Goal: Transaction & Acquisition: Purchase product/service

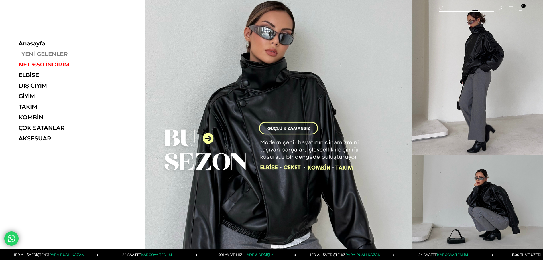
click at [43, 52] on link "YENİ GELENLER" at bounding box center [58, 53] width 78 height 7
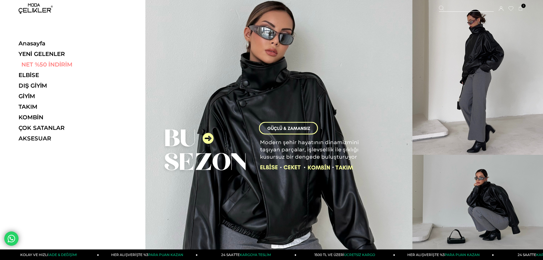
click at [54, 64] on link "NET %50 İNDİRİM" at bounding box center [58, 64] width 78 height 7
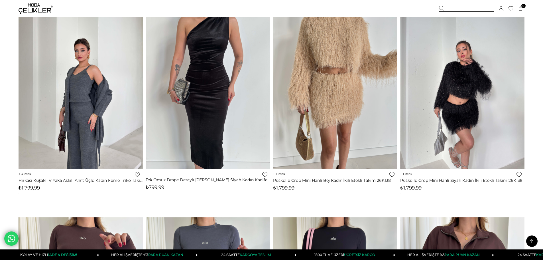
scroll to position [1140, 0]
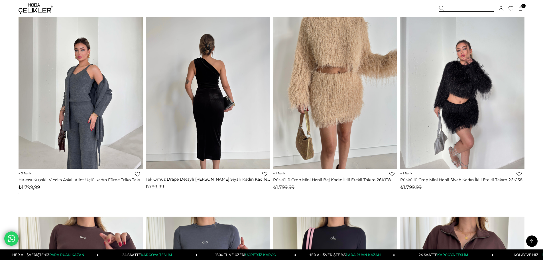
click at [198, 73] on img at bounding box center [208, 86] width 124 height 166
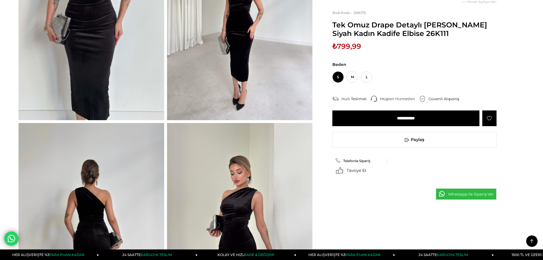
scroll to position [171, 0]
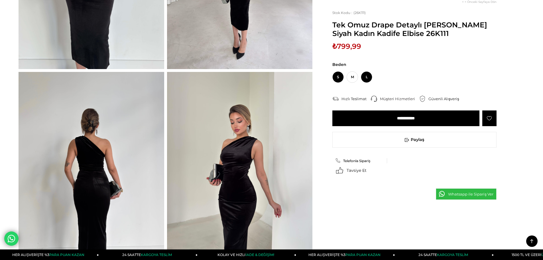
click at [365, 77] on span "L" at bounding box center [366, 76] width 11 height 11
click at [409, 117] on input "**********" at bounding box center [405, 118] width 147 height 16
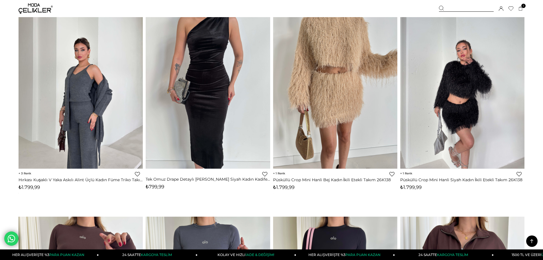
scroll to position [1086, 0]
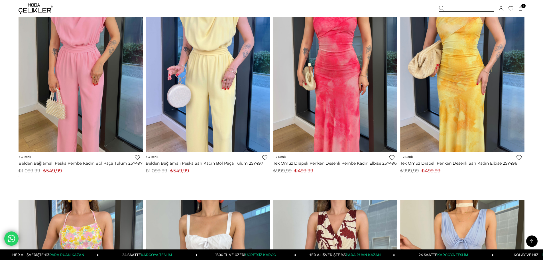
scroll to position [1340, 0]
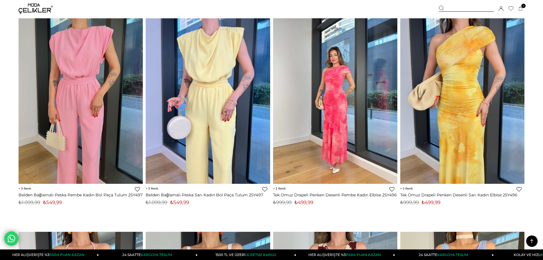
click at [330, 70] on img at bounding box center [335, 101] width 124 height 166
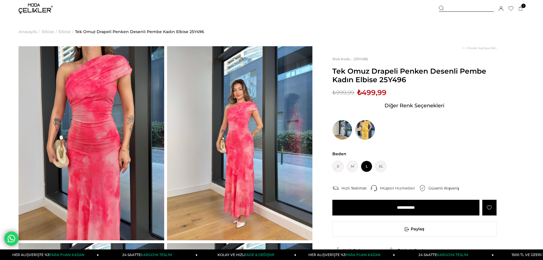
click at [366, 131] on img at bounding box center [365, 130] width 20 height 20
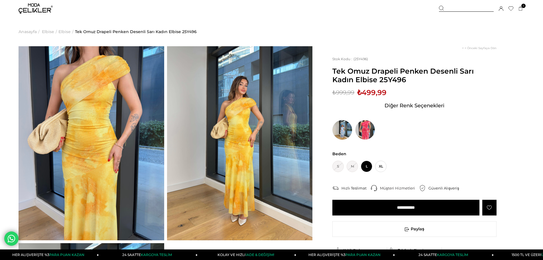
click at [344, 129] on img at bounding box center [342, 130] width 20 height 20
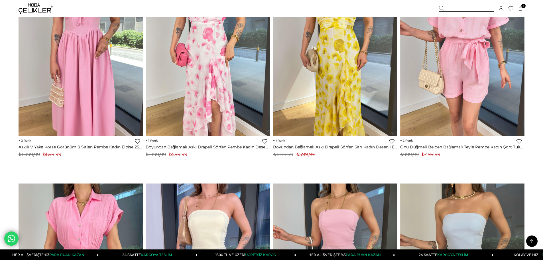
scroll to position [1814, 0]
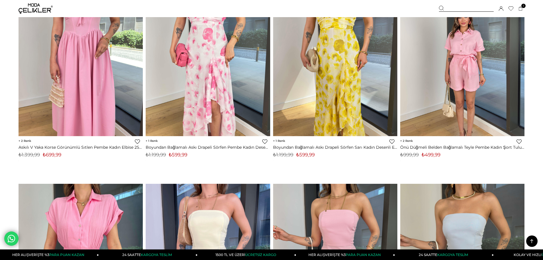
click at [456, 54] on img at bounding box center [462, 53] width 124 height 166
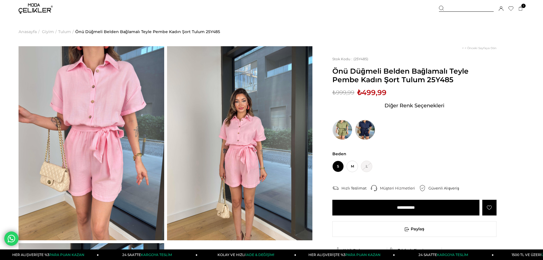
click at [370, 129] on img at bounding box center [365, 130] width 20 height 20
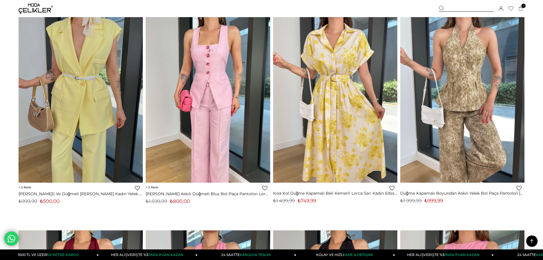
scroll to position [3267, 0]
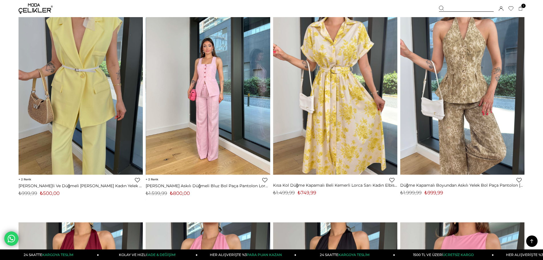
click at [199, 170] on img at bounding box center [208, 92] width 124 height 166
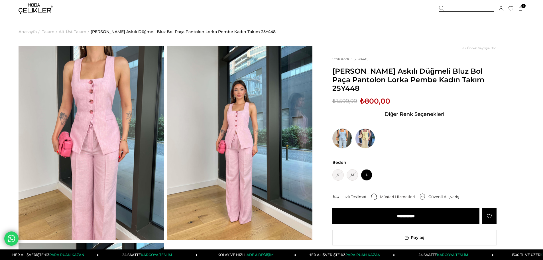
click at [345, 128] on img at bounding box center [342, 138] width 20 height 20
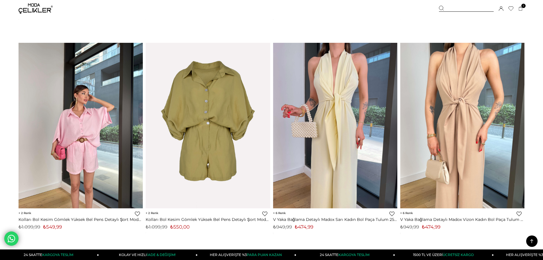
scroll to position [3883, 0]
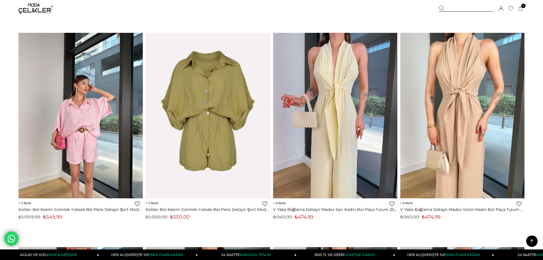
click at [75, 130] on img at bounding box center [81, 115] width 124 height 166
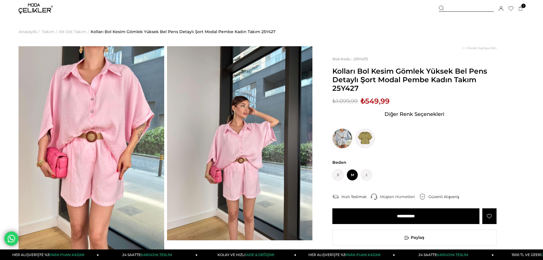
click at [344, 134] on img at bounding box center [342, 138] width 20 height 20
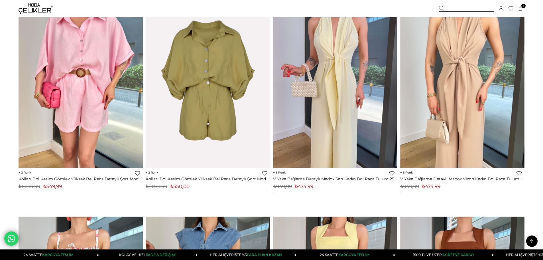
scroll to position [3915, 0]
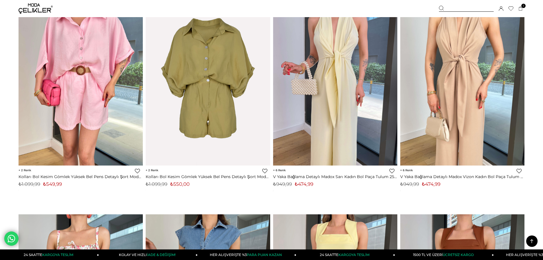
click at [225, 74] on img at bounding box center [208, 82] width 124 height 186
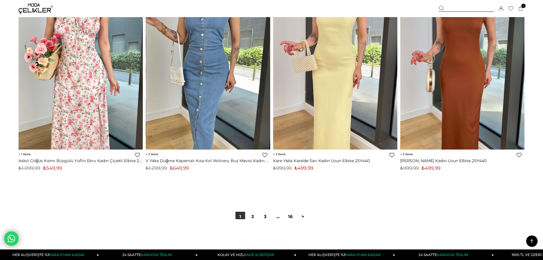
scroll to position [4115, 0]
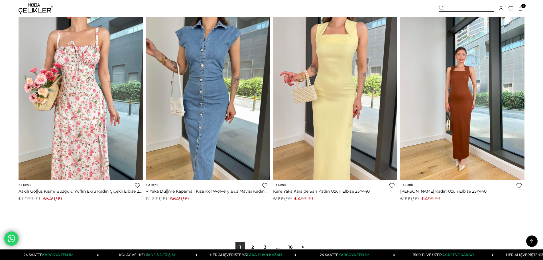
click at [462, 83] on img at bounding box center [462, 97] width 124 height 166
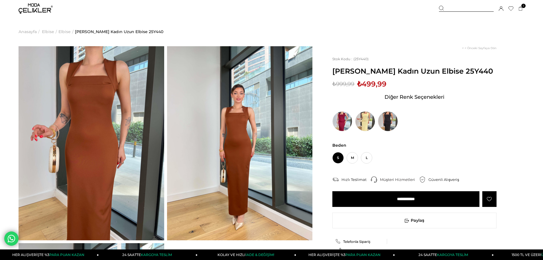
click at [387, 131] on img at bounding box center [388, 121] width 20 height 20
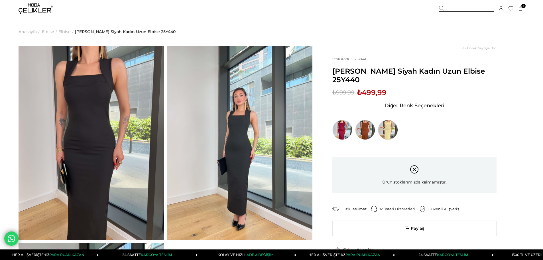
click at [391, 129] on img at bounding box center [388, 130] width 20 height 20
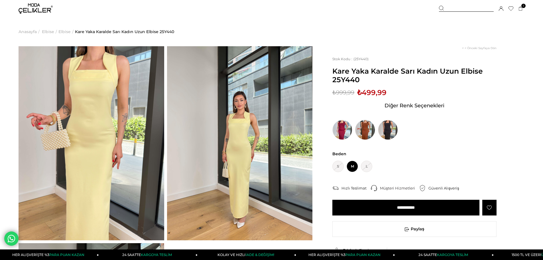
click at [363, 124] on img at bounding box center [365, 130] width 20 height 20
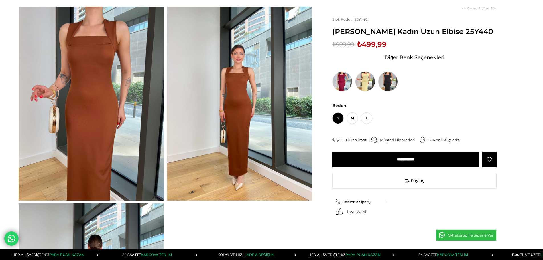
scroll to position [114, 0]
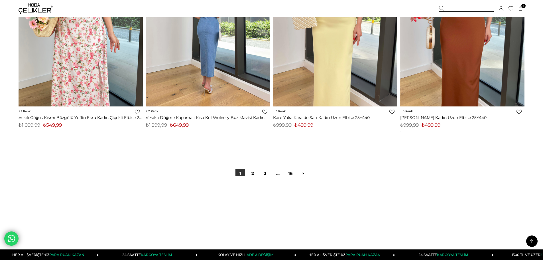
scroll to position [4215, 0]
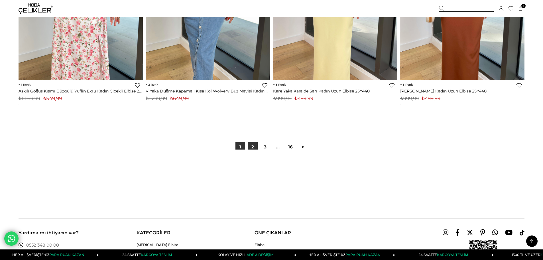
click at [252, 148] on link "2" at bounding box center [253, 147] width 10 height 10
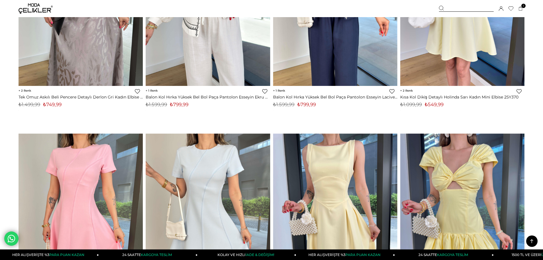
scroll to position [1311, 0]
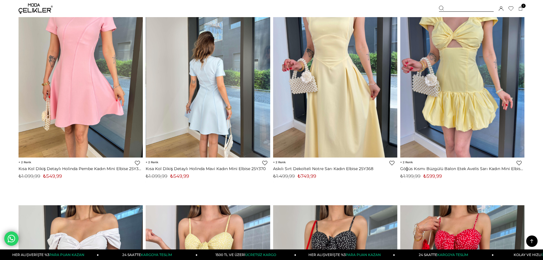
scroll to position [1340, 0]
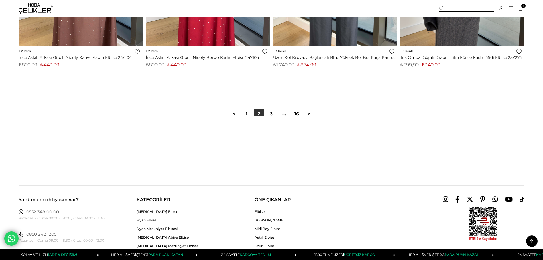
scroll to position [4304, 0]
